Goal: Task Accomplishment & Management: Use online tool/utility

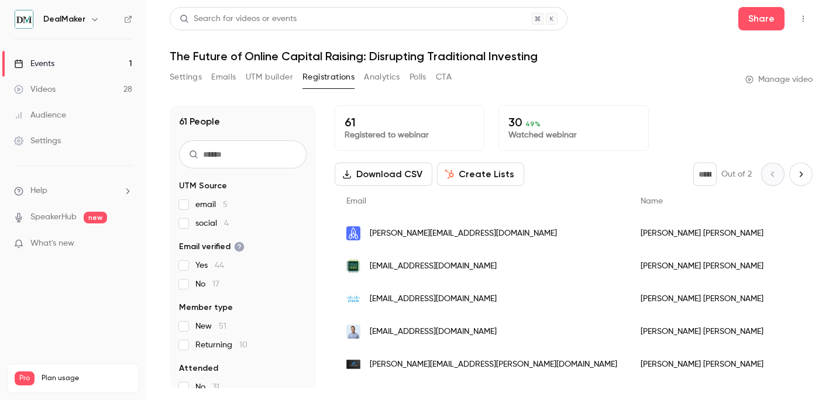
click at [90, 64] on link "Events 1" at bounding box center [73, 64] width 146 height 26
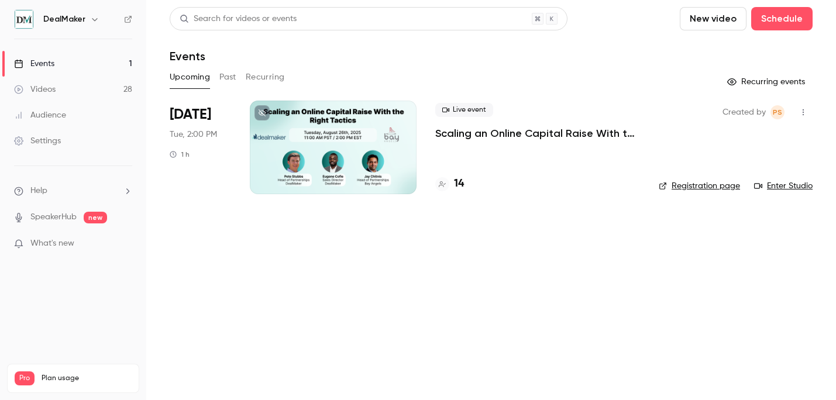
click at [362, 128] on div at bounding box center [333, 148] width 167 height 94
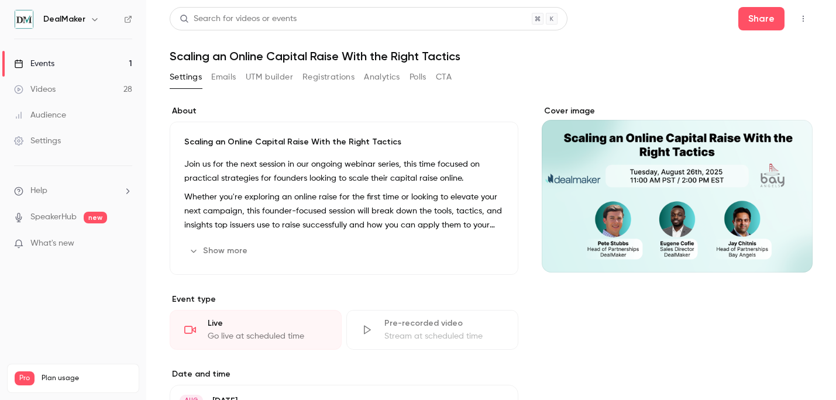
click at [750, 36] on header "Search for videos or events Share Scaling an Online Capital Raise With the Righ…" at bounding box center [491, 35] width 643 height 56
click at [750, 25] on button "Share" at bounding box center [761, 18] width 46 height 23
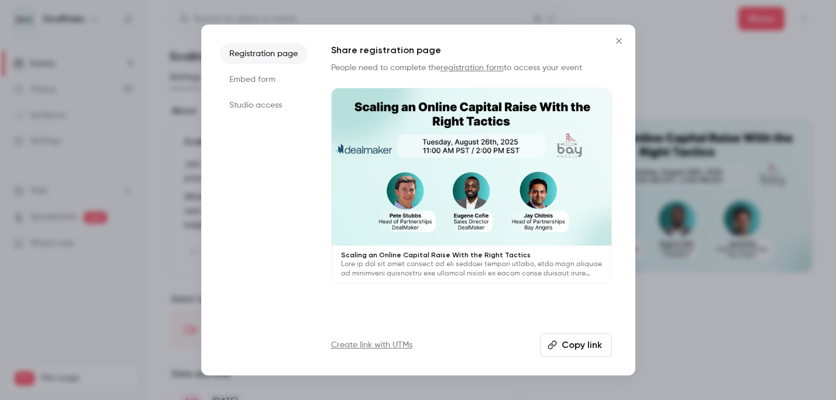
click at [270, 98] on li "Studio access" at bounding box center [264, 105] width 88 height 21
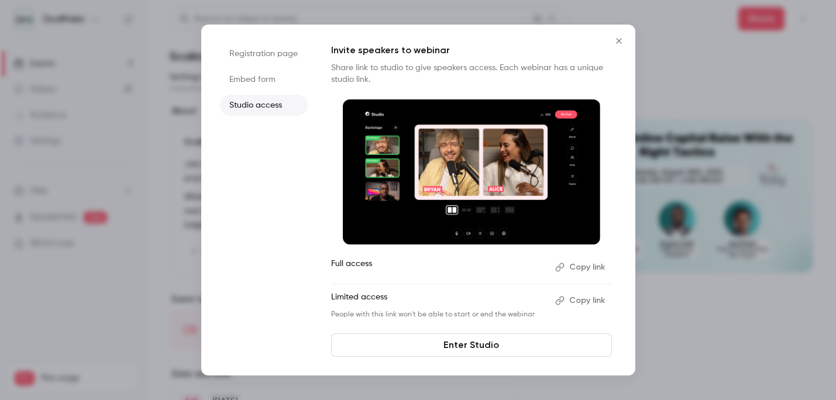
click at [500, 345] on link "Enter Studio" at bounding box center [471, 345] width 281 height 23
